Goal: Find specific page/section: Find specific page/section

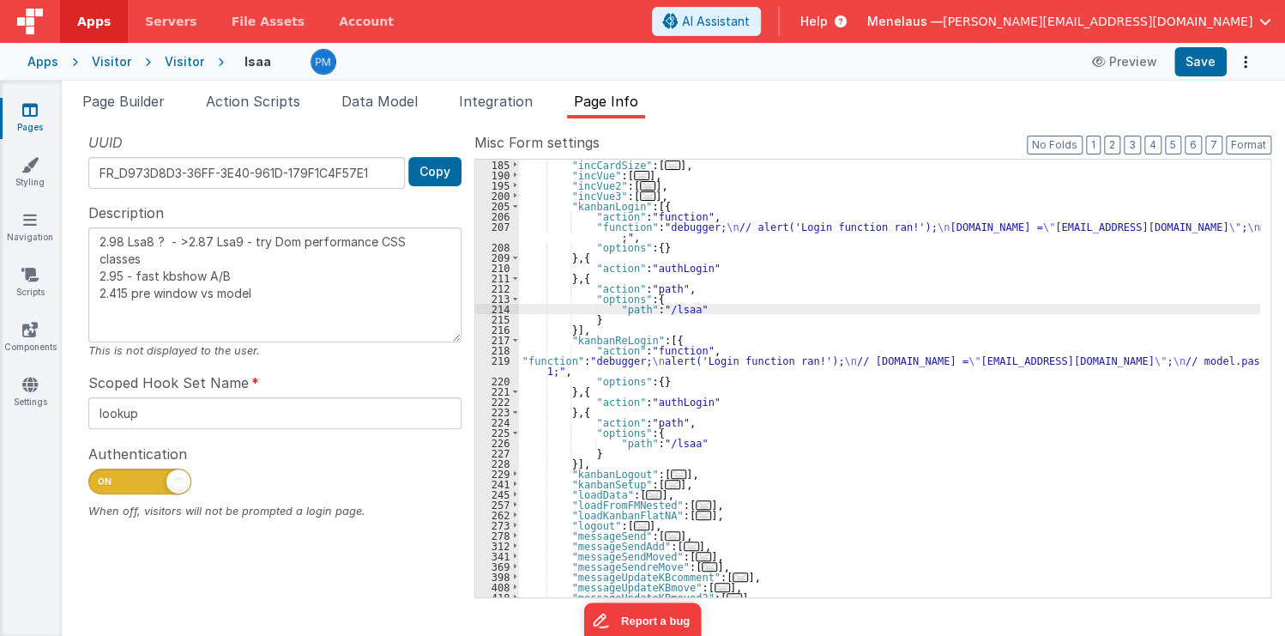
scroll to position [288, 0]
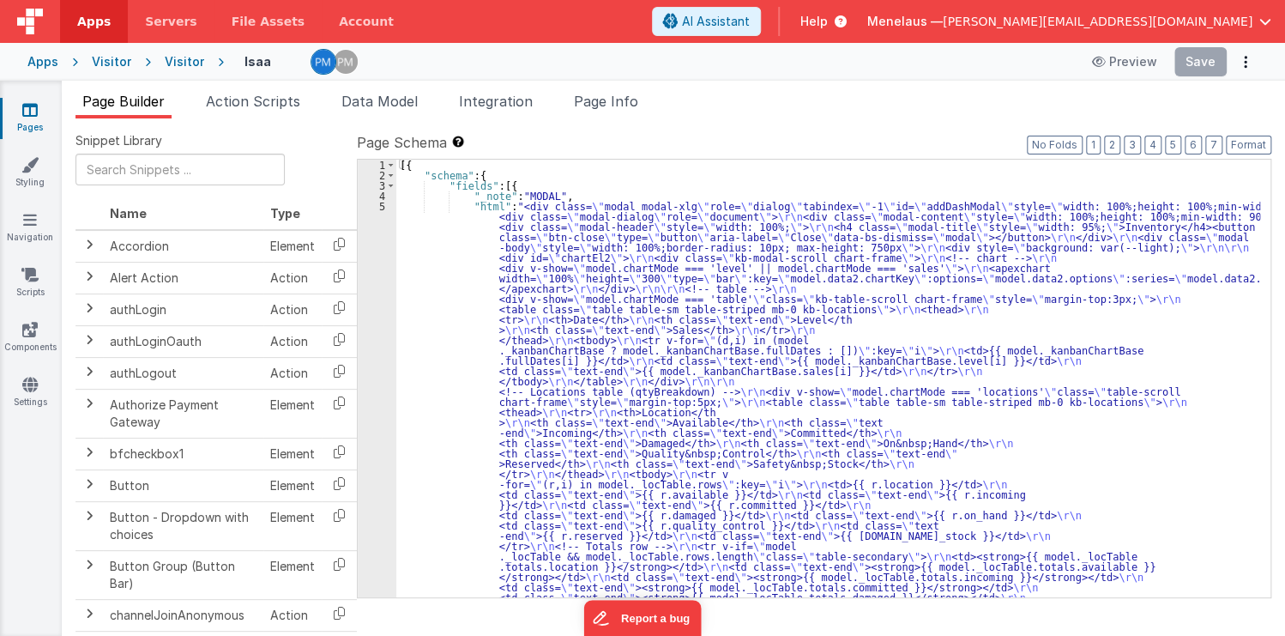
click at [189, 62] on div "Visitor" at bounding box center [184, 61] width 39 height 17
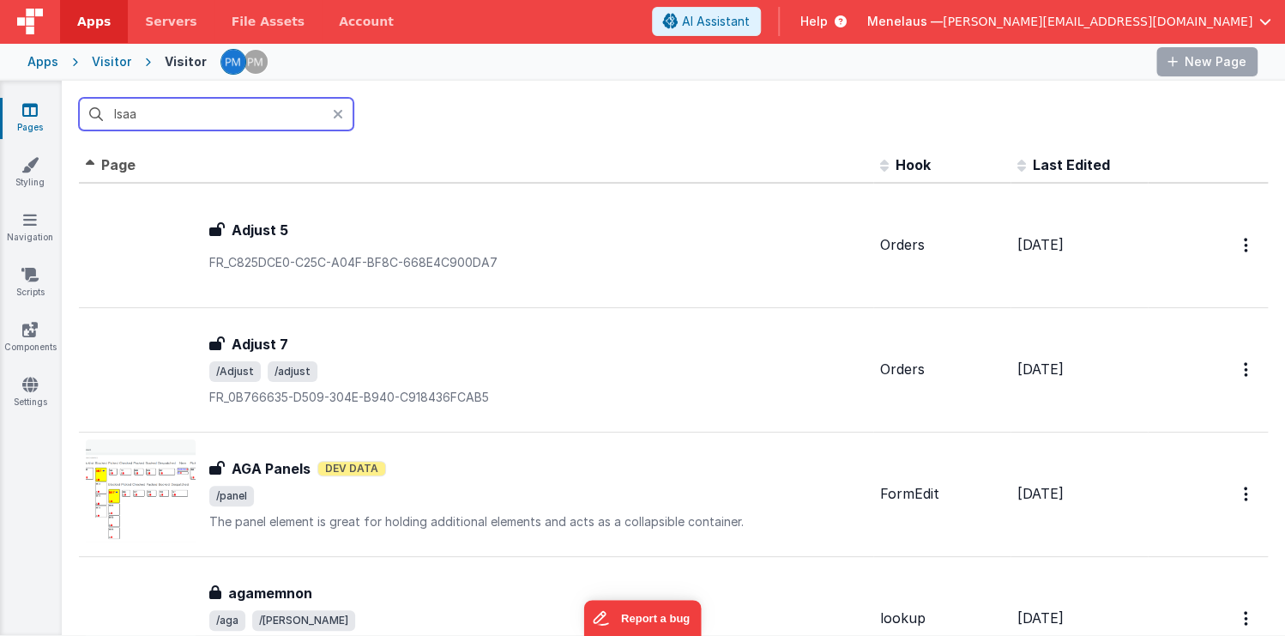
click at [218, 119] on input "lsaa" at bounding box center [216, 114] width 274 height 33
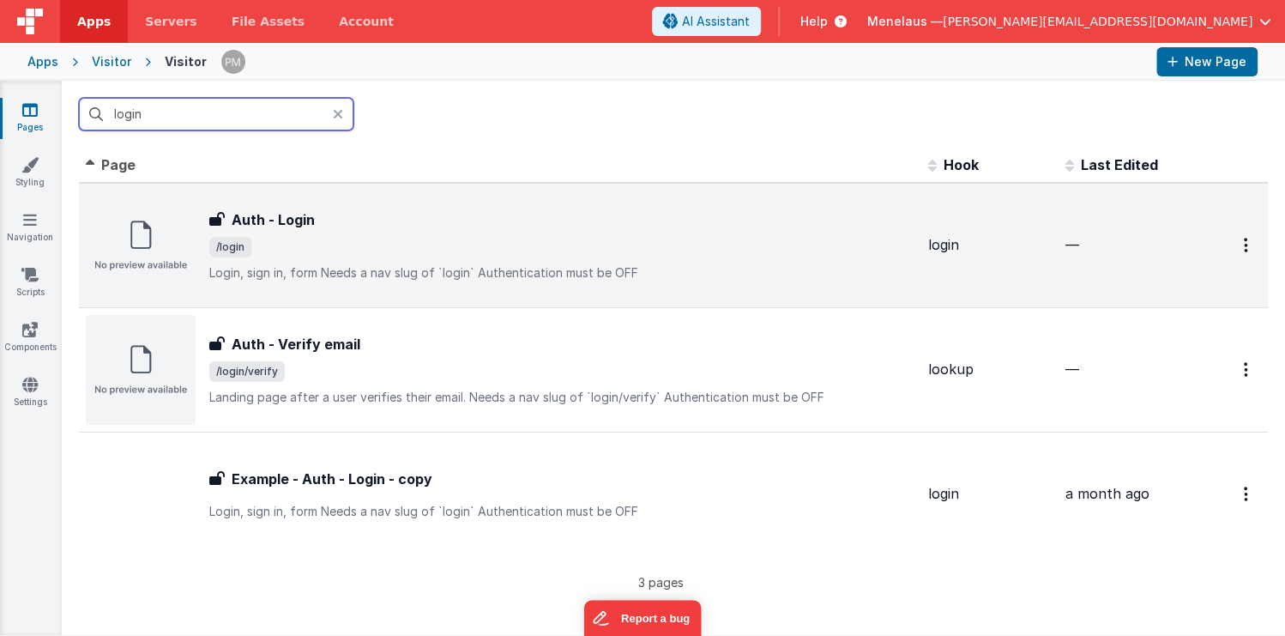
type input "login"
click at [322, 271] on p "Login, sign in, formNeeds a nav slug of `login`Authentication must be OFF" at bounding box center [561, 272] width 705 height 17
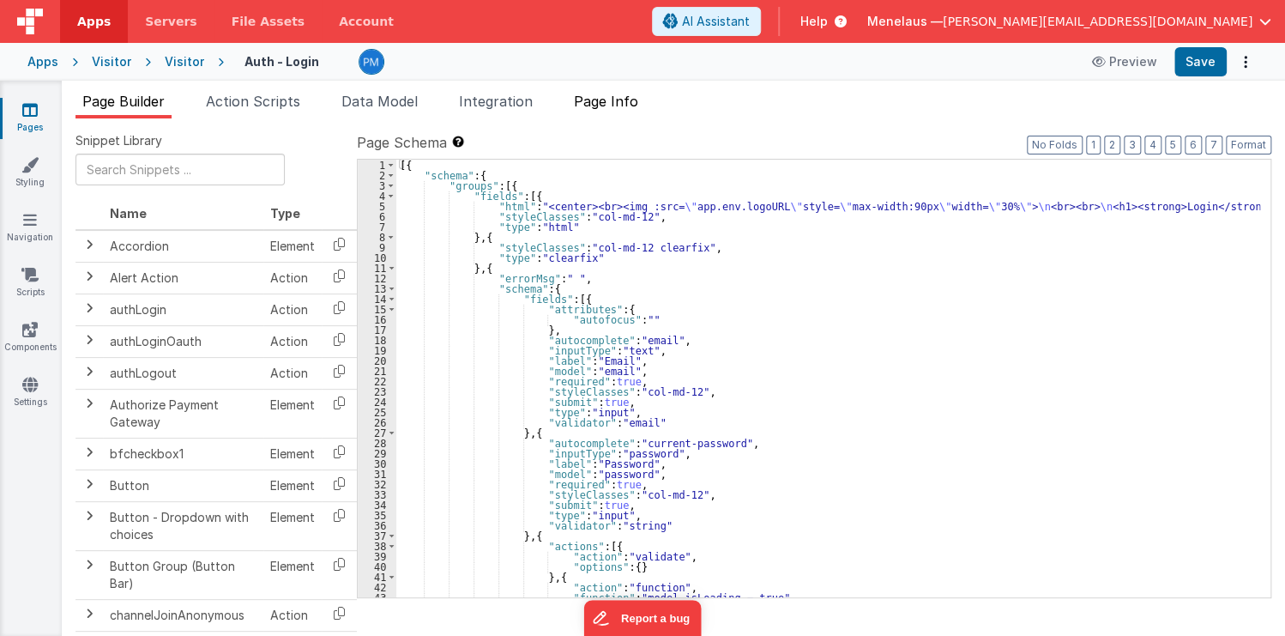
click at [628, 95] on span "Page Info" at bounding box center [606, 101] width 64 height 17
